Goal: Task Accomplishment & Management: Use online tool/utility

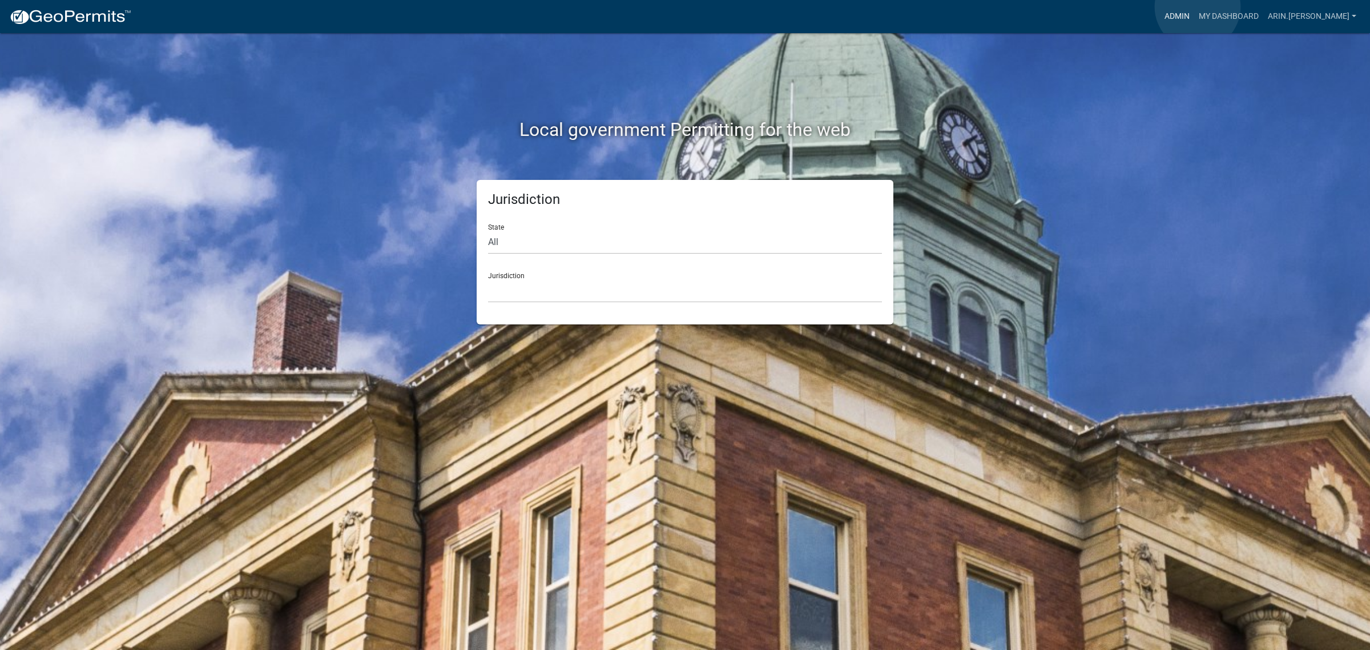
click at [1194, 7] on link "Admin" at bounding box center [1177, 17] width 34 height 22
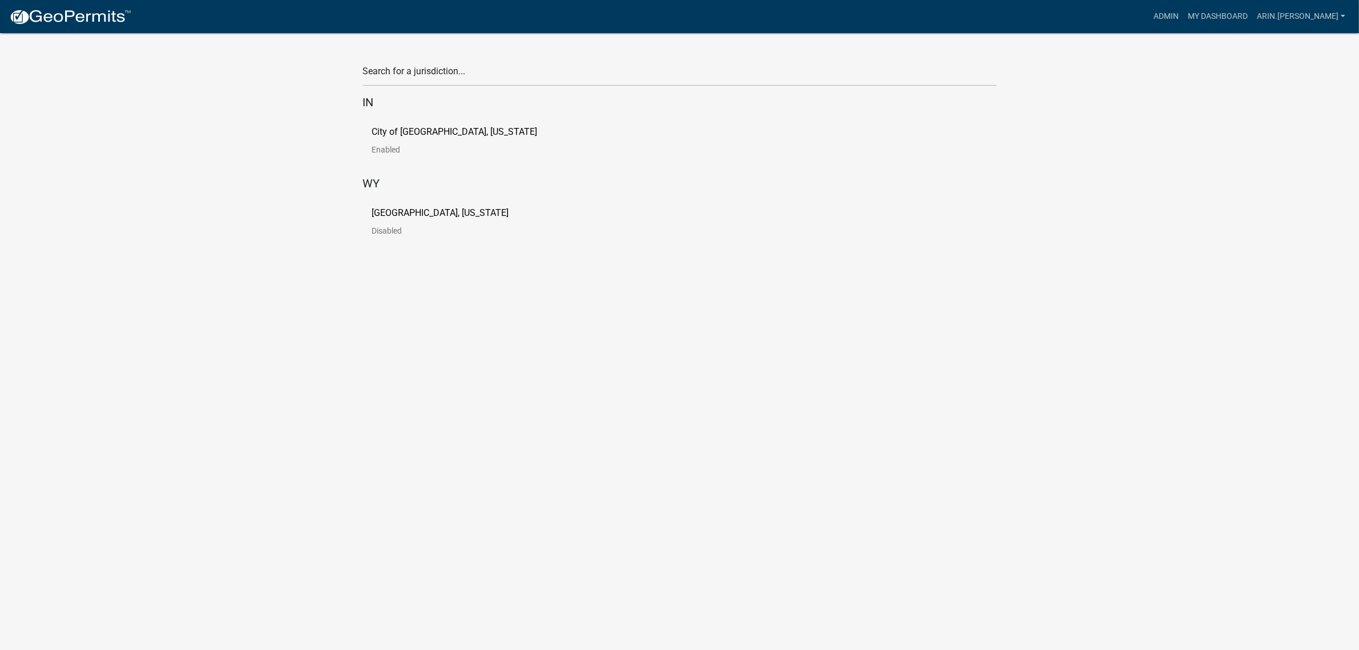
click at [392, 131] on p "City of [GEOGRAPHIC_DATA], [US_STATE]" at bounding box center [455, 131] width 166 height 9
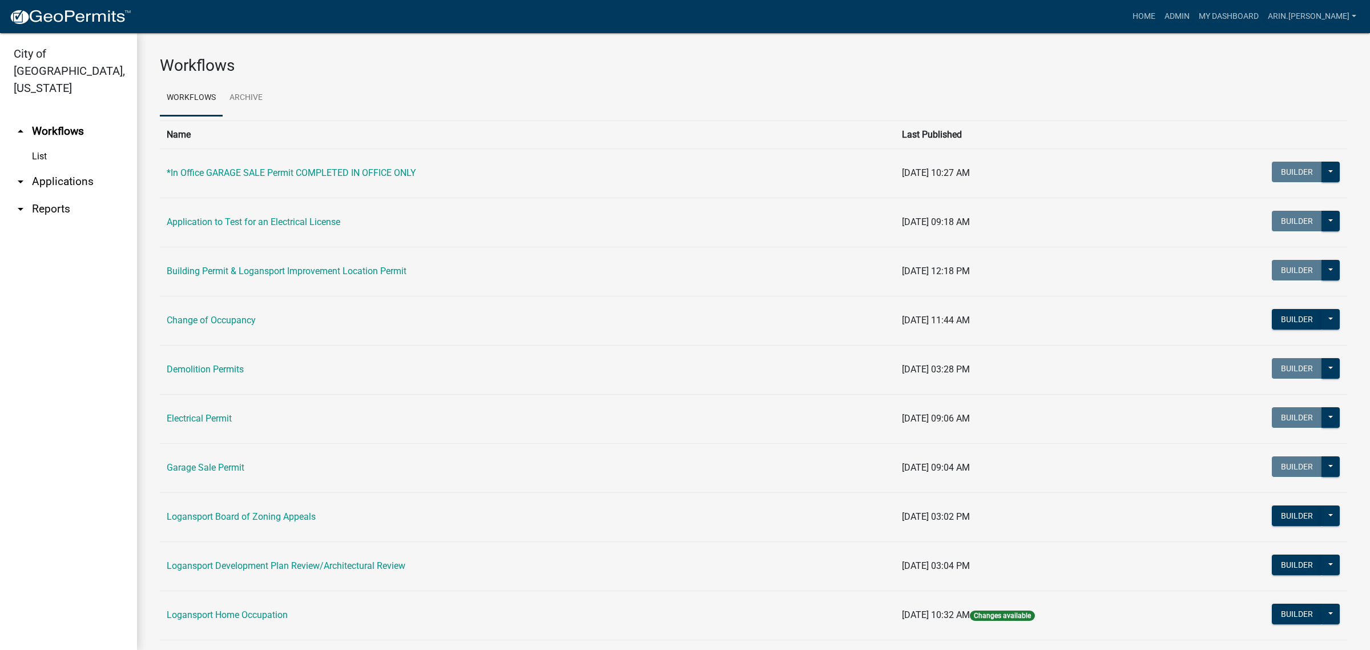
click at [61, 118] on link "arrow_drop_up Workflows" at bounding box center [68, 131] width 137 height 27
click at [223, 611] on link "Logansport Home Occupation" at bounding box center [227, 614] width 121 height 11
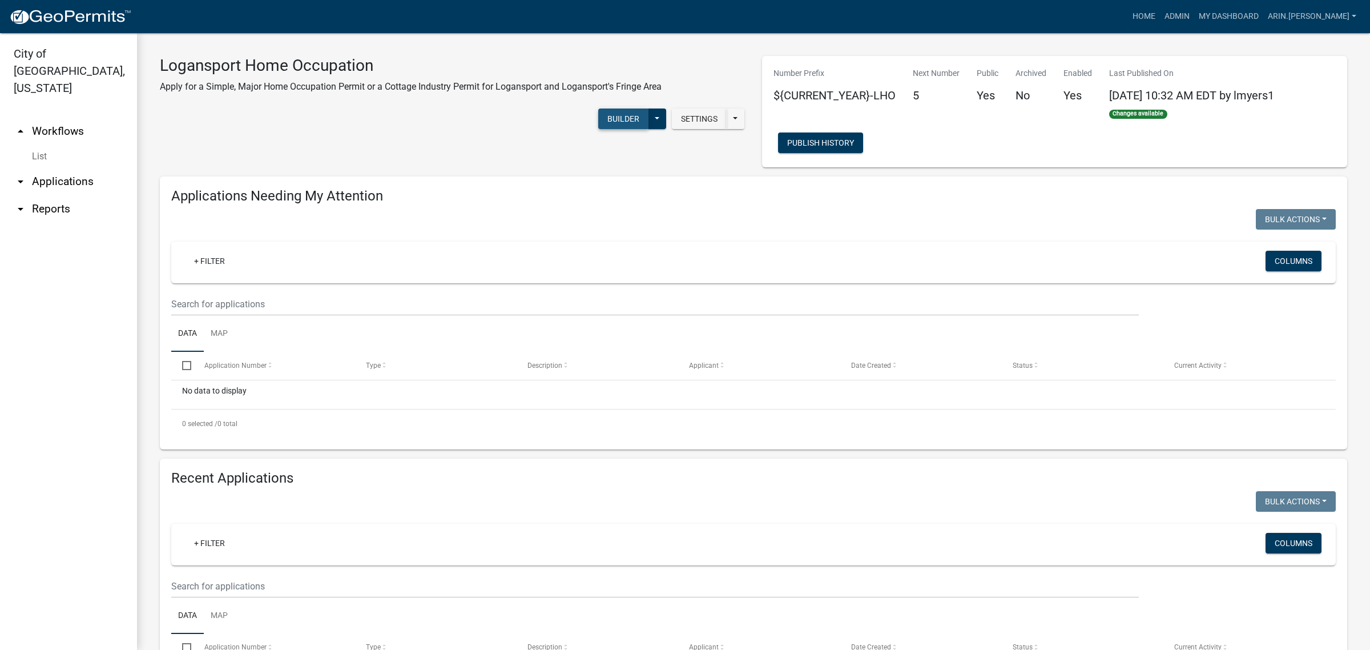
click at [617, 115] on button "Builder" at bounding box center [623, 118] width 50 height 21
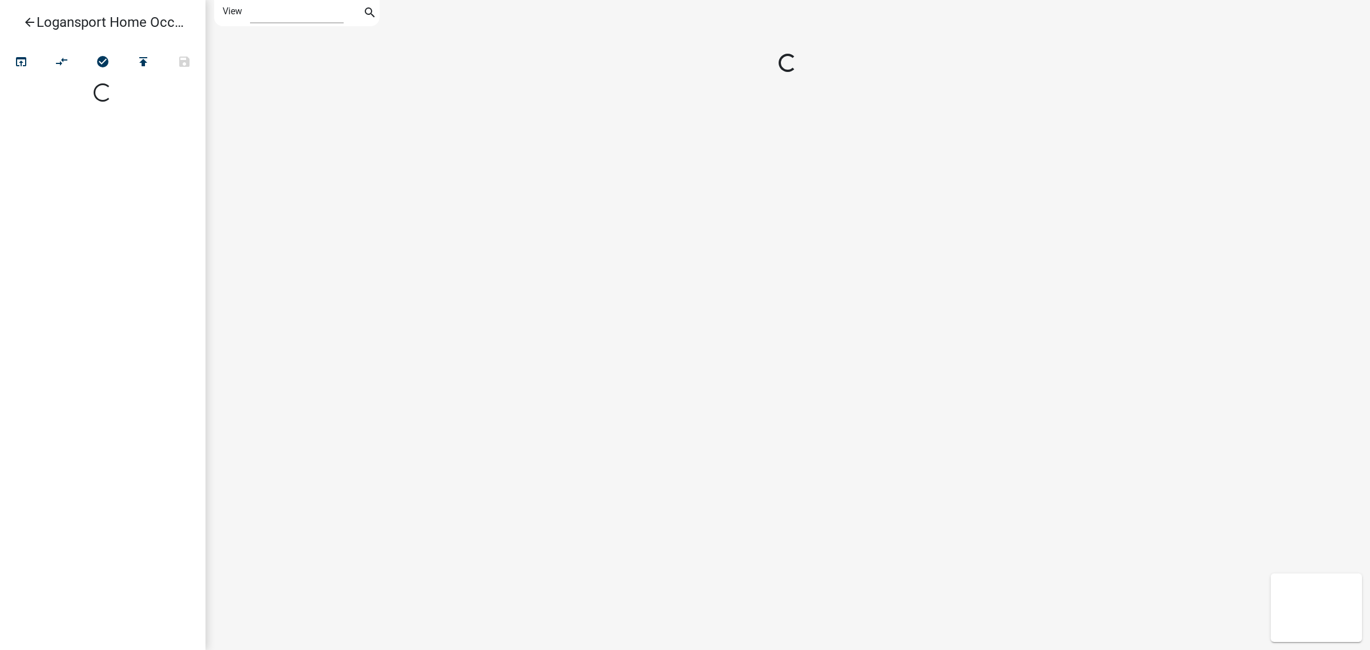
select select "1"
